Goal: Information Seeking & Learning: Find specific page/section

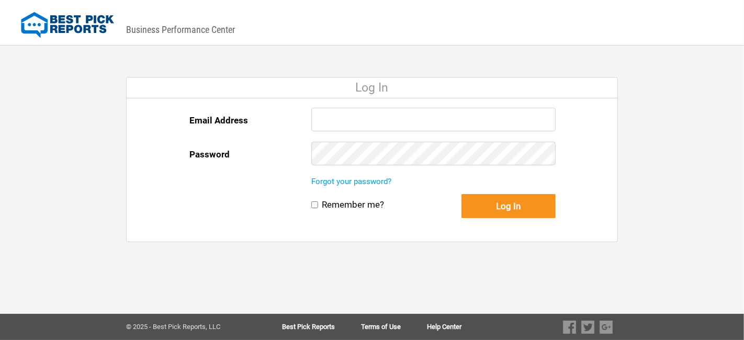
type input "[EMAIL_ADDRESS][DOMAIN_NAME]"
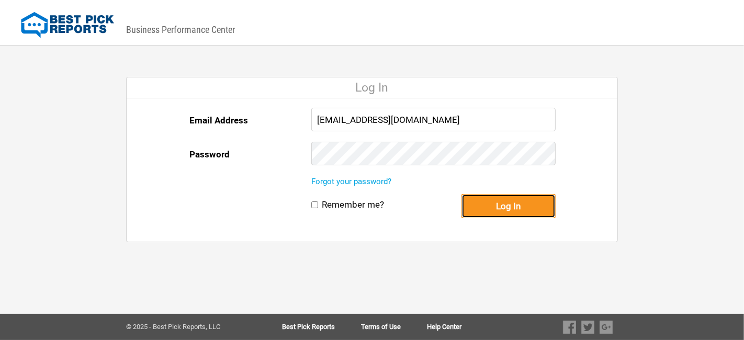
click at [501, 203] on button "Log In" at bounding box center [508, 206] width 94 height 24
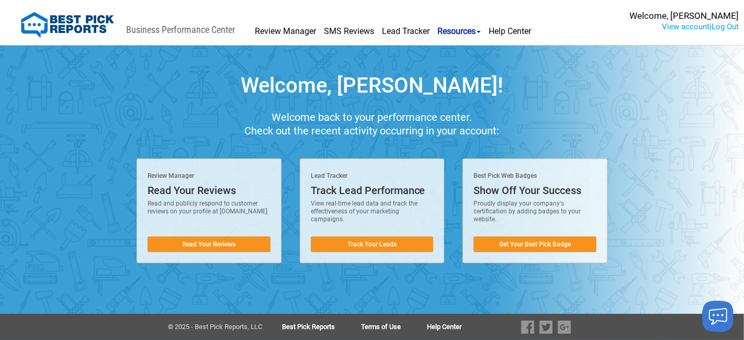
click at [460, 30] on link "Resources" at bounding box center [458, 24] width 43 height 33
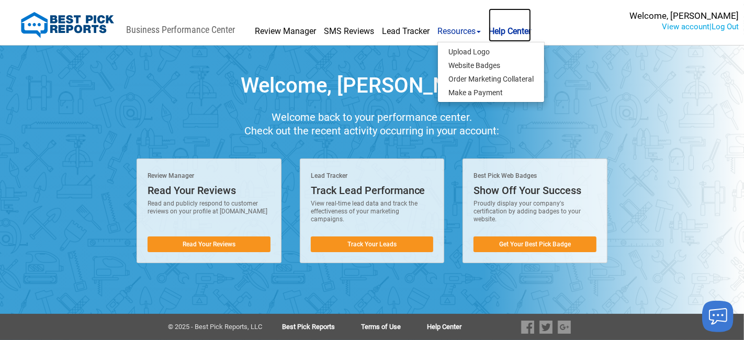
click at [509, 30] on link "Help Center" at bounding box center [510, 24] width 42 height 33
